Goal: Information Seeking & Learning: Compare options

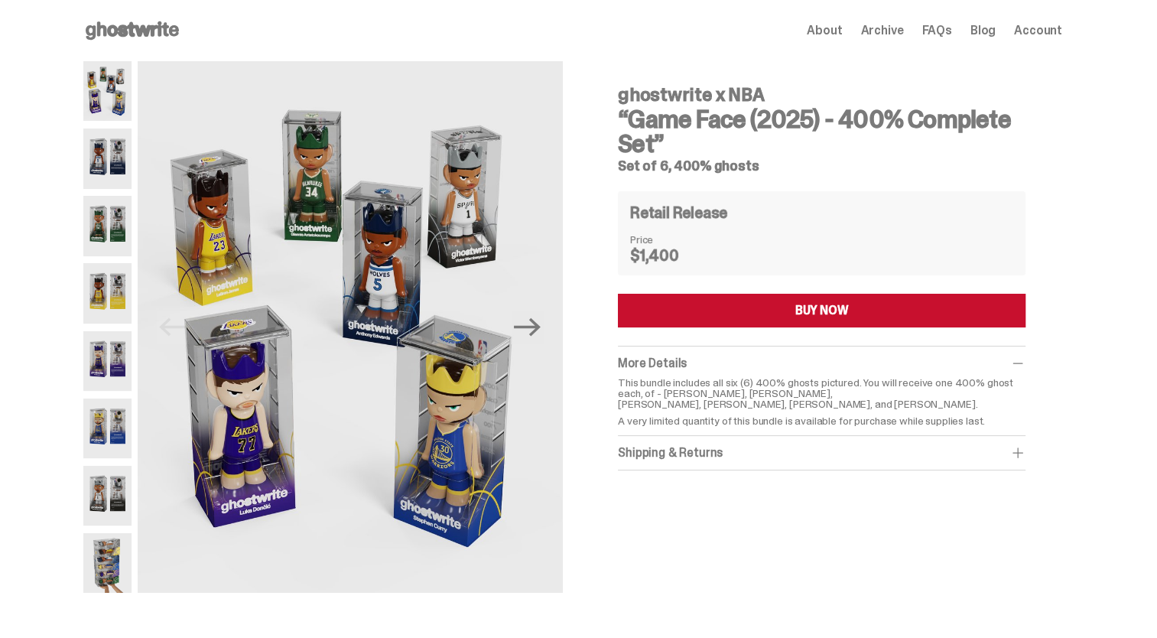
click at [130, 33] on use at bounding box center [132, 30] width 93 height 18
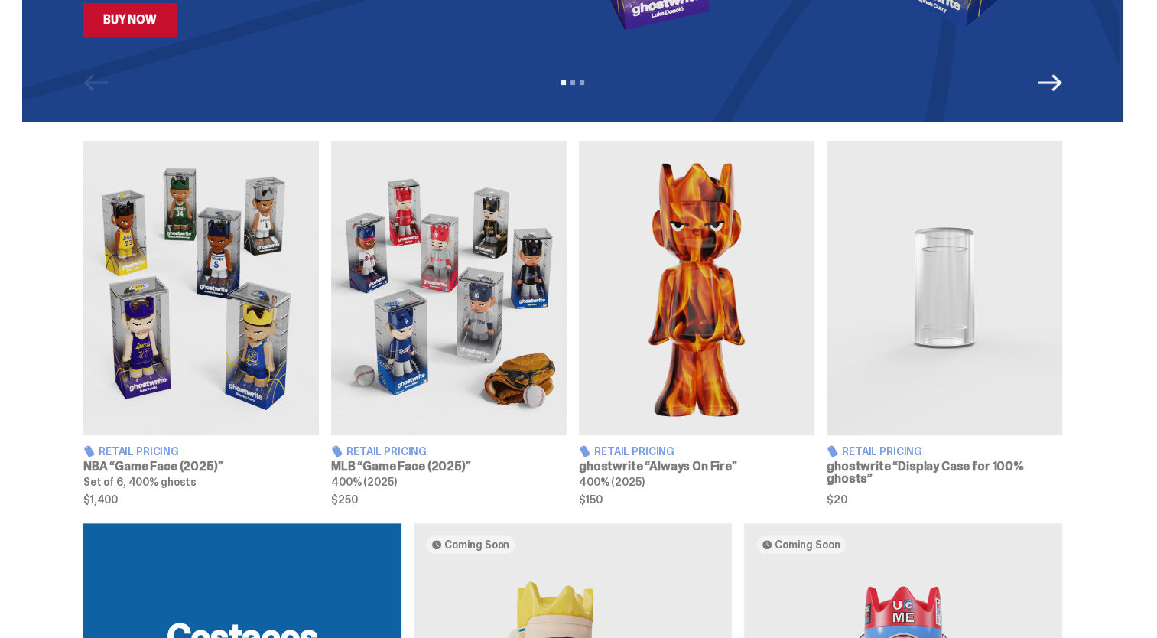
scroll to position [430, 0]
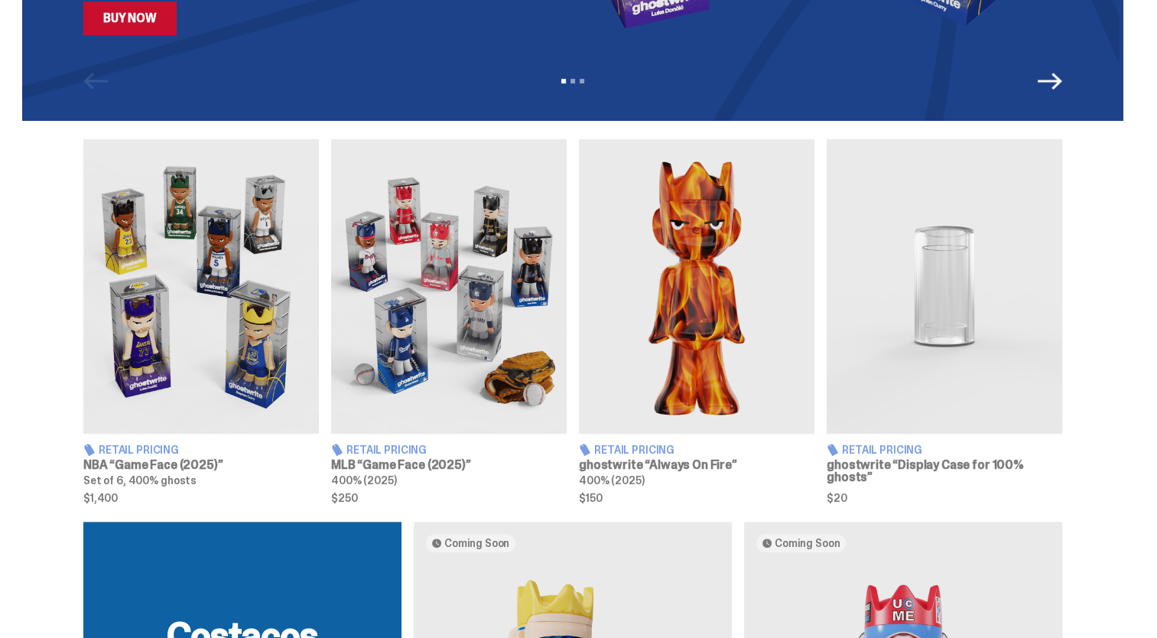
click at [440, 349] on img at bounding box center [449, 286] width 236 height 294
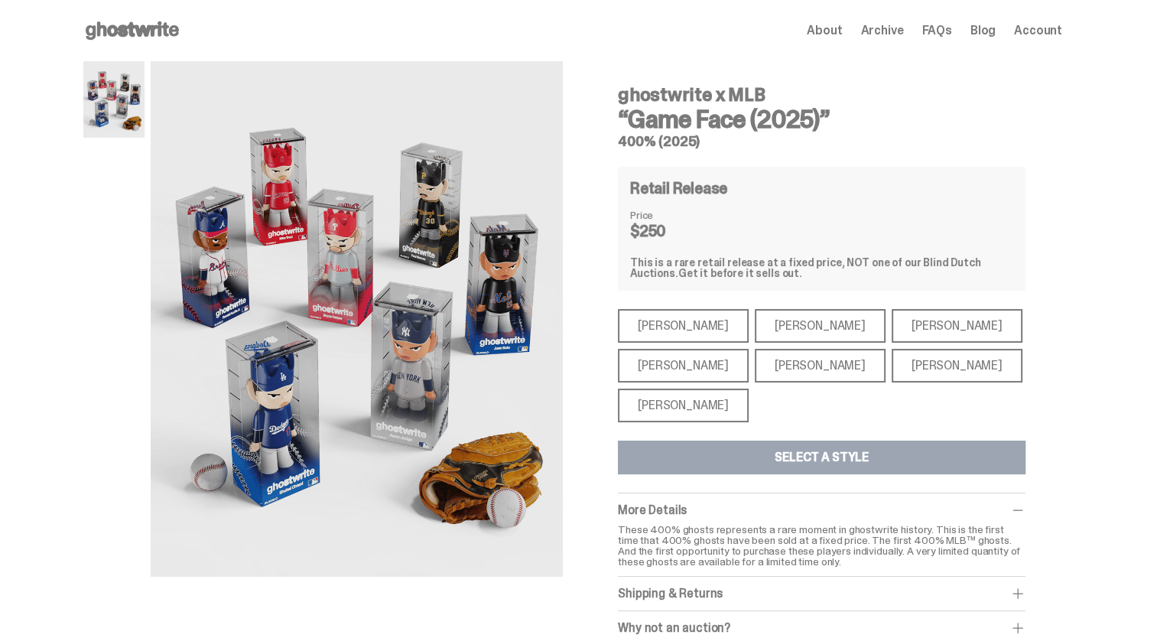
click at [698, 323] on div "[PERSON_NAME]" at bounding box center [683, 326] width 131 height 34
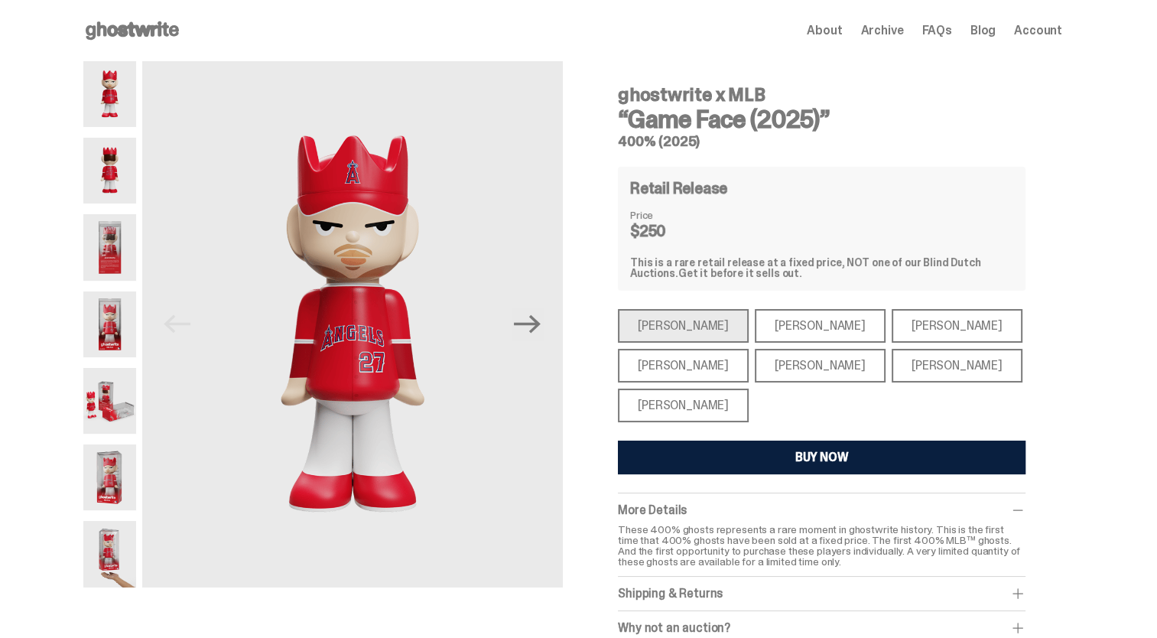
click at [757, 328] on div "[PERSON_NAME]" at bounding box center [820, 326] width 131 height 34
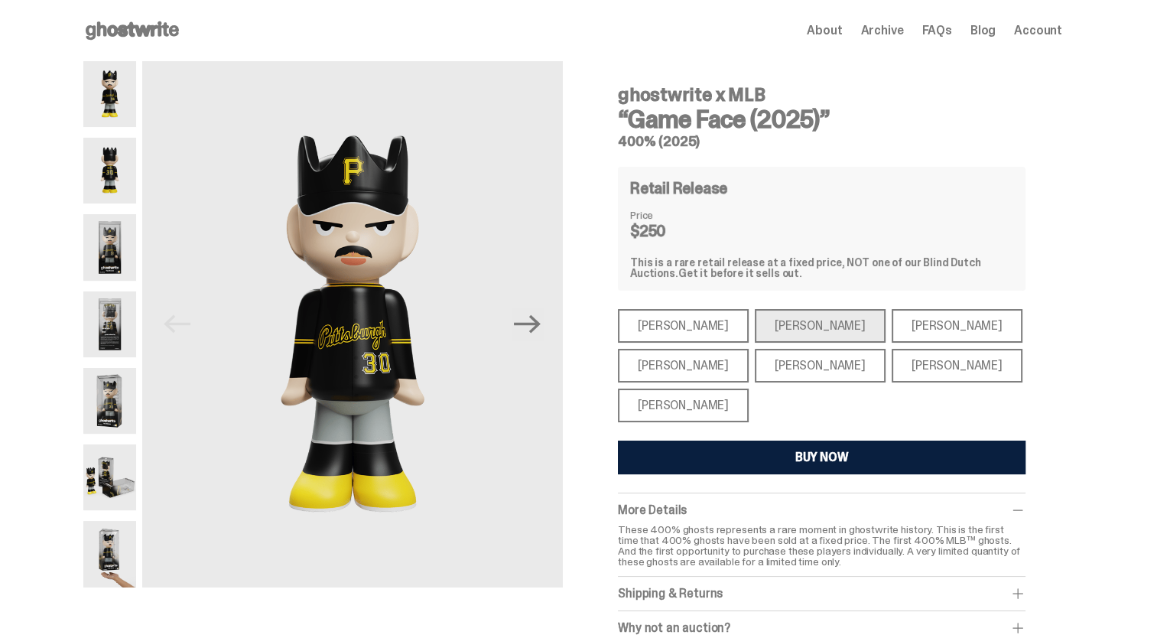
click at [912, 330] on div "[PERSON_NAME]" at bounding box center [957, 326] width 131 height 34
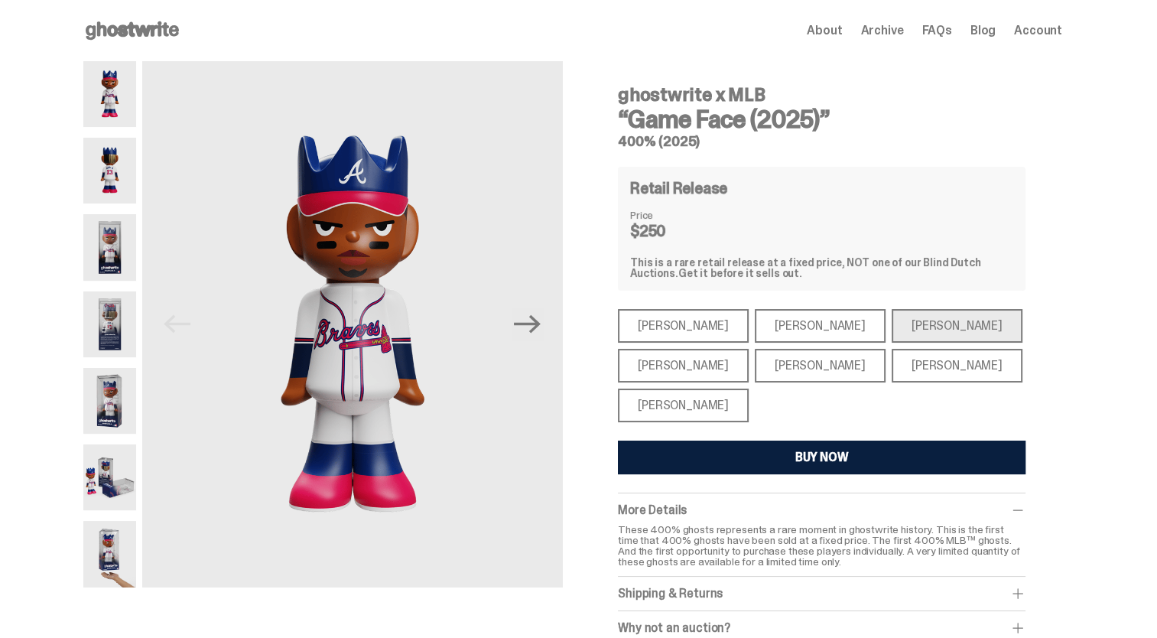
click at [892, 373] on div "[PERSON_NAME]" at bounding box center [957, 366] width 131 height 34
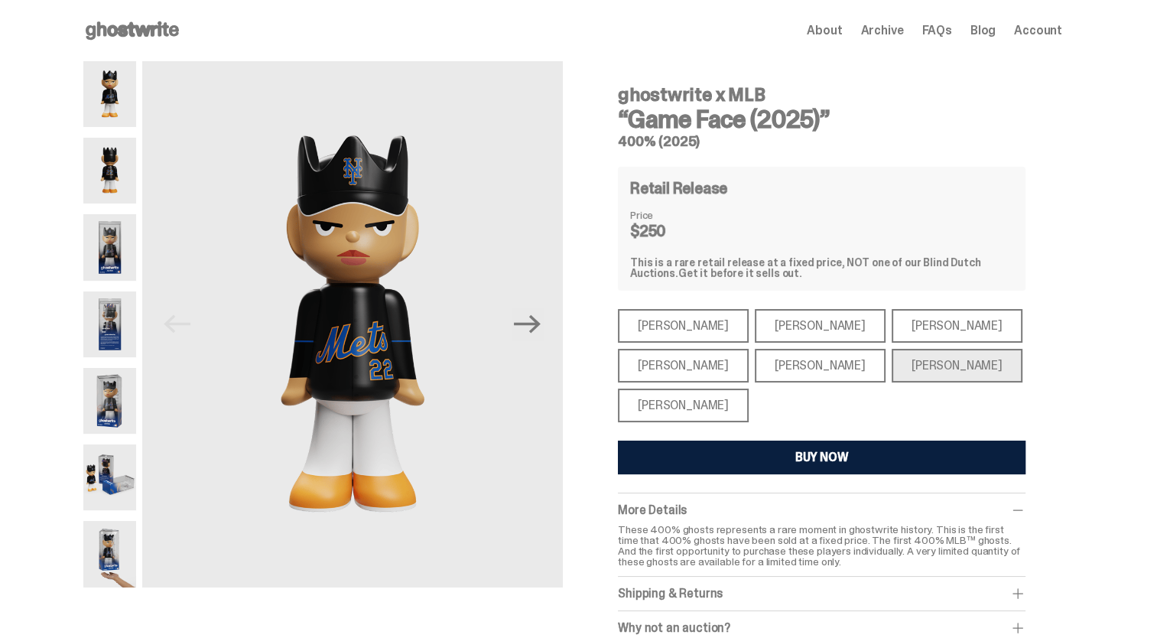
click at [802, 363] on div "[PERSON_NAME]" at bounding box center [820, 366] width 131 height 34
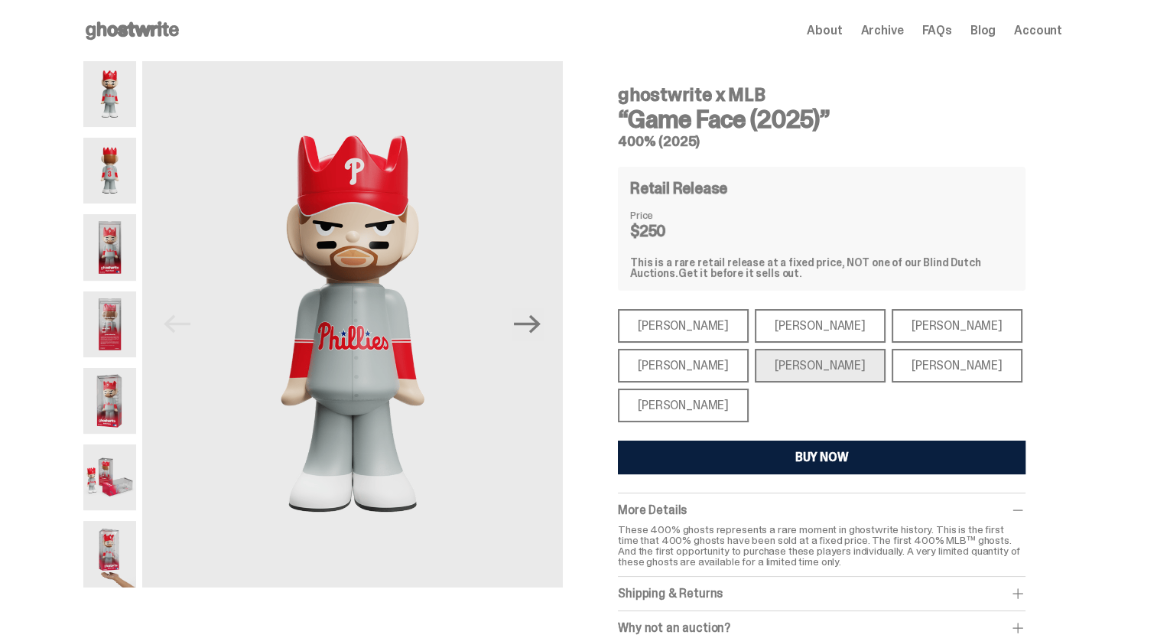
click at [698, 363] on div "[PERSON_NAME]" at bounding box center [683, 366] width 131 height 34
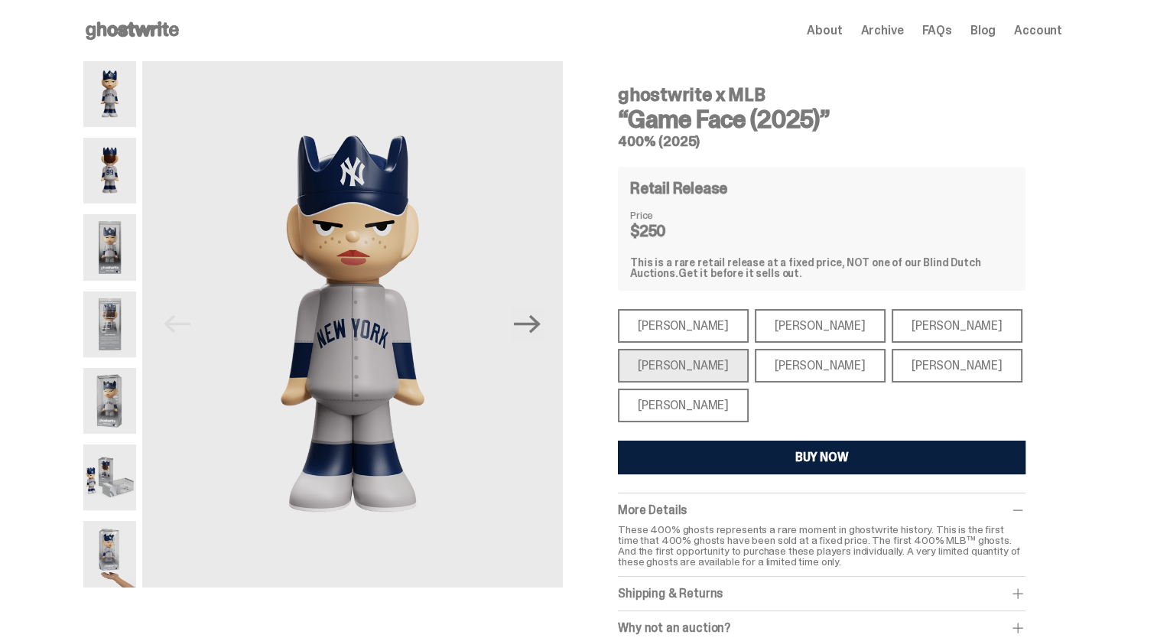
click at [688, 409] on div "[PERSON_NAME]" at bounding box center [683, 406] width 131 height 34
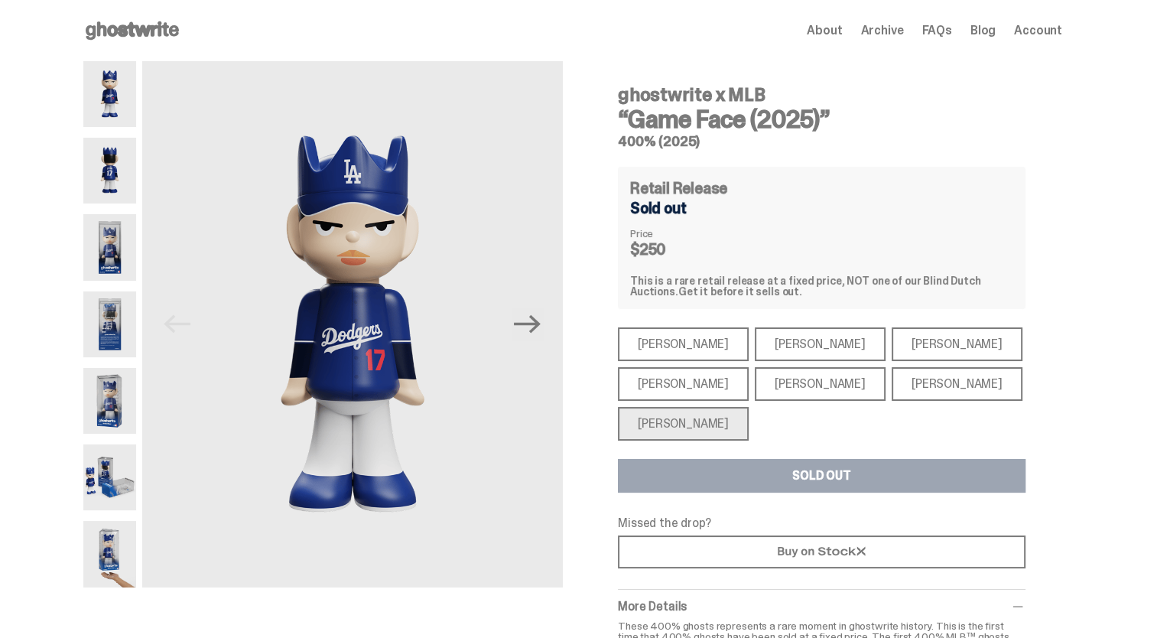
click at [799, 385] on div "[PERSON_NAME]" at bounding box center [820, 384] width 131 height 34
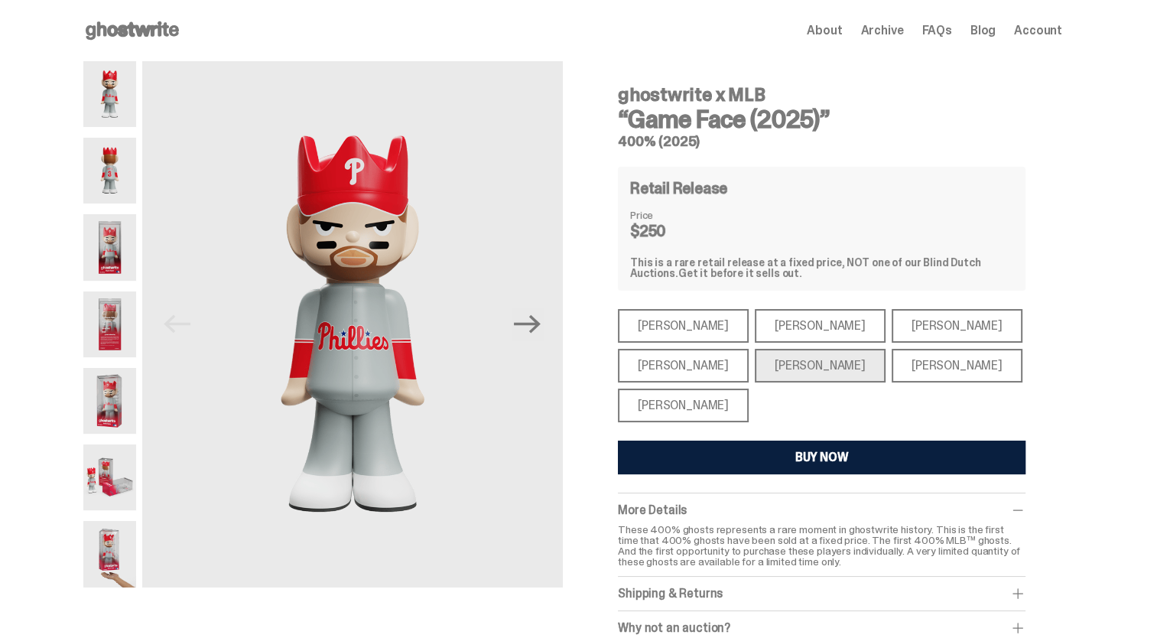
click at [128, 30] on use at bounding box center [132, 30] width 93 height 18
